Goal: Find specific page/section: Locate a particular part of the current website

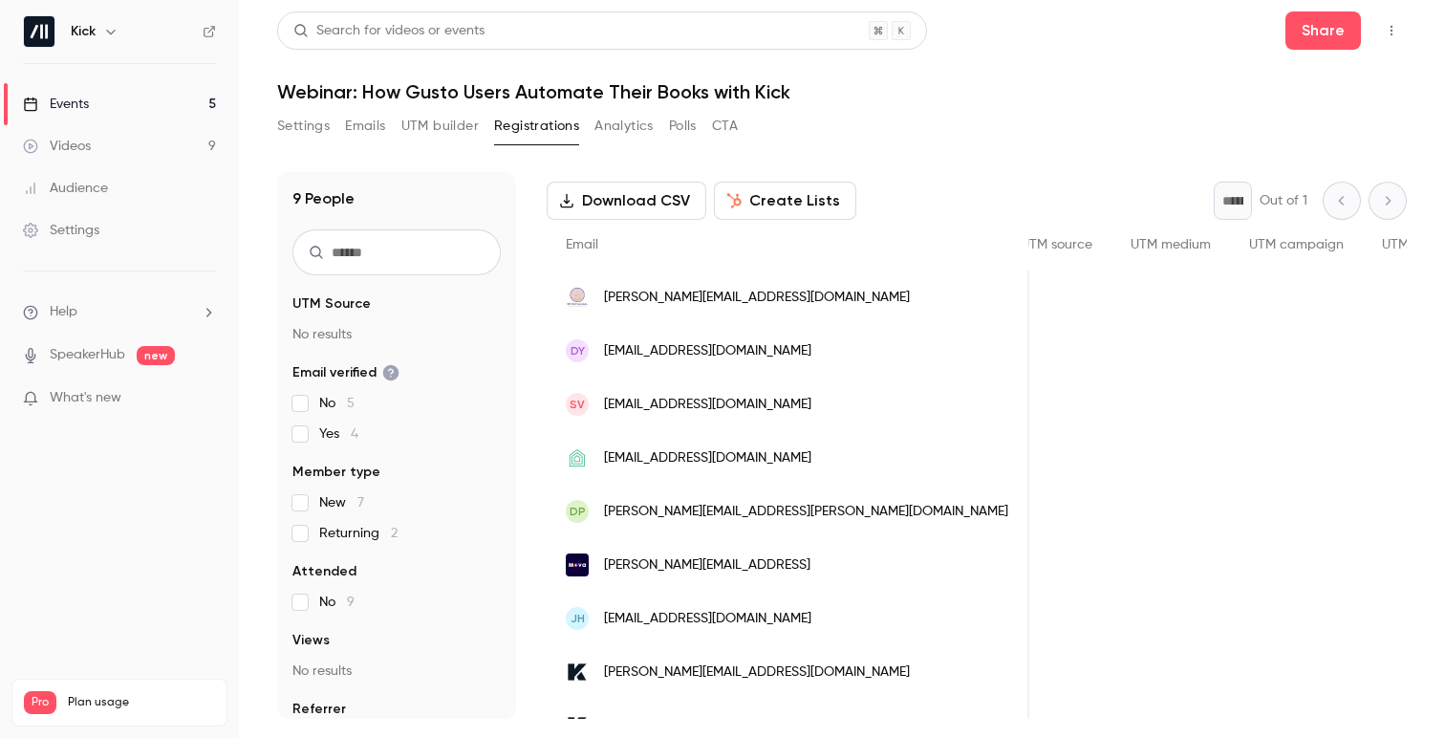
scroll to position [0, 1154]
drag, startPoint x: 1178, startPoint y: 244, endPoint x: 1242, endPoint y: 244, distance: 64.0
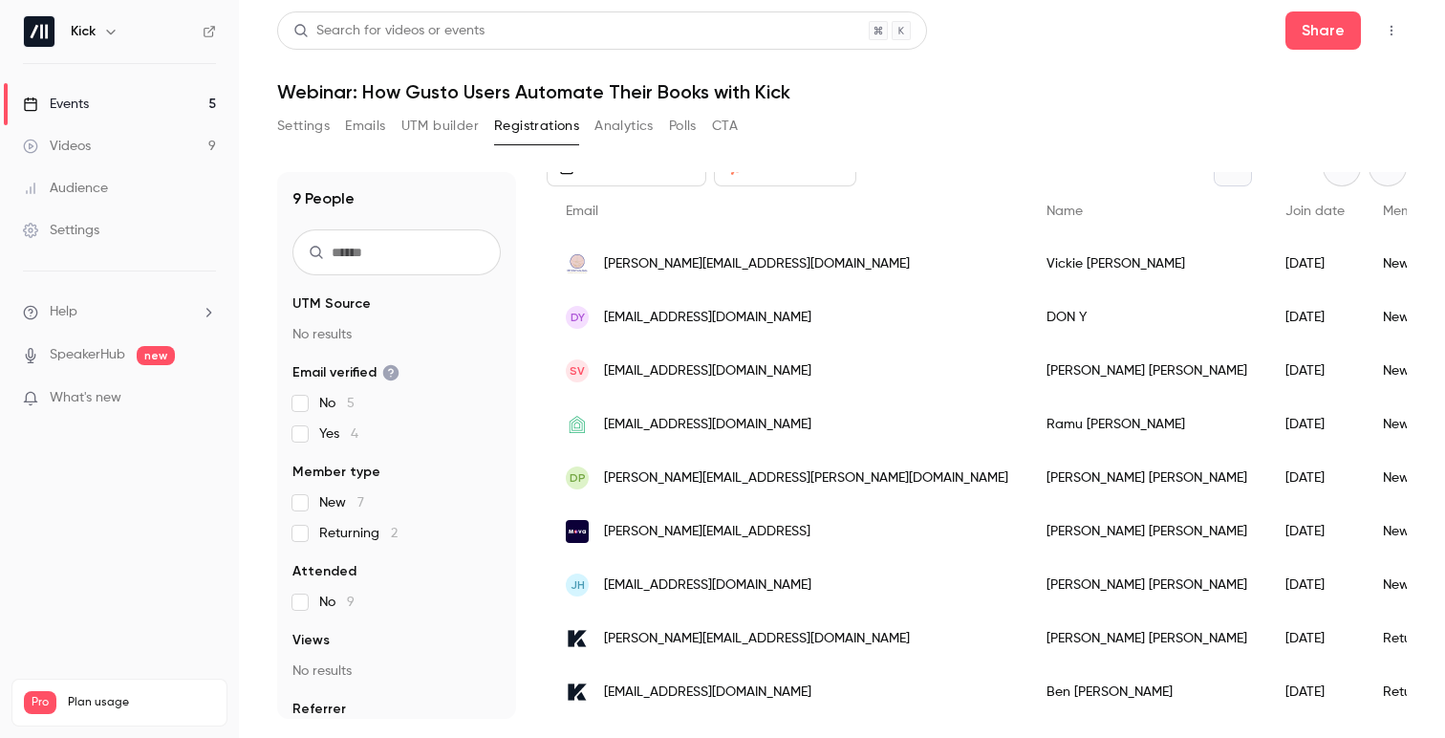
scroll to position [0, 0]
